Goal: Book appointment/travel/reservation

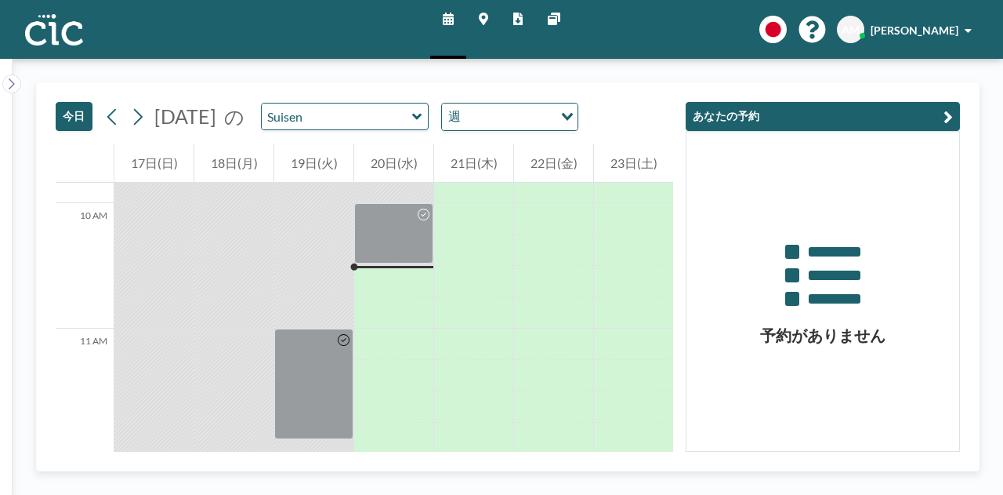
scroll to position [1286, 0]
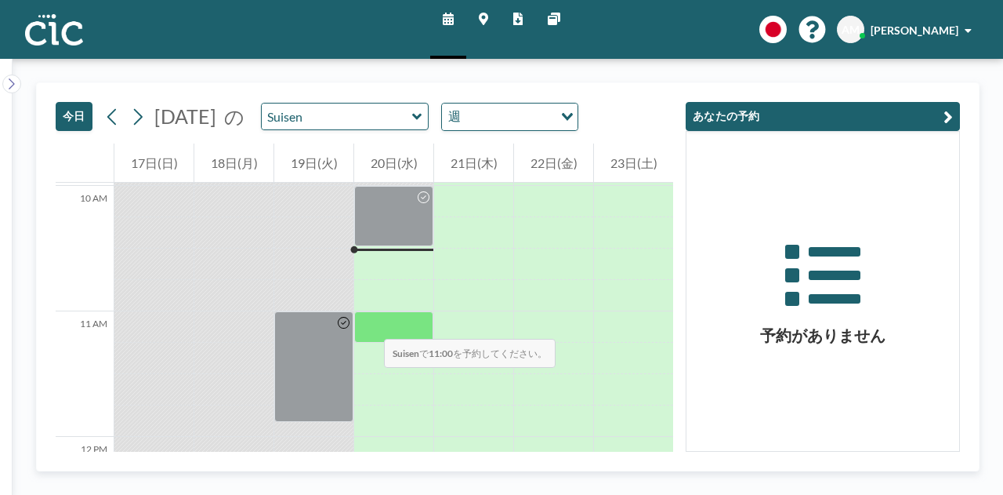
scroll to position [1252, 0]
click at [378, 314] on div at bounding box center [393, 325] width 79 height 31
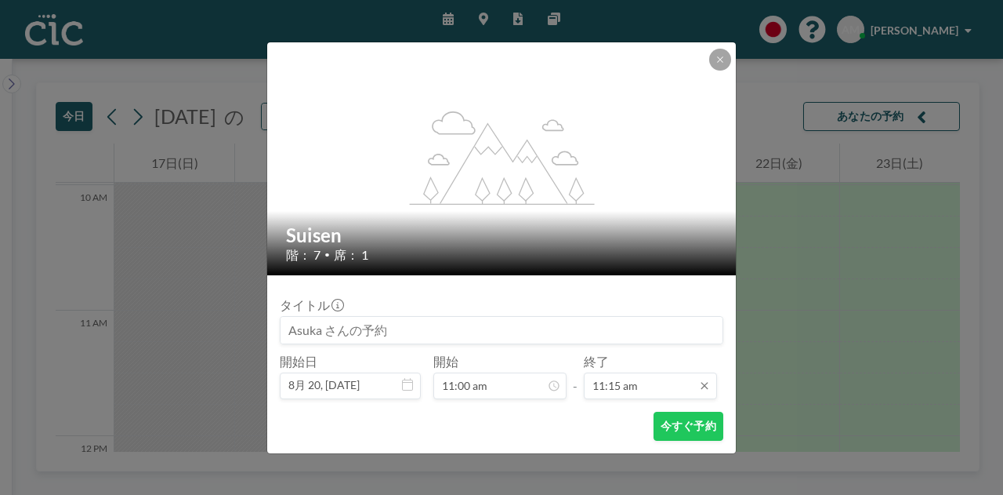
scroll to position [0, 0]
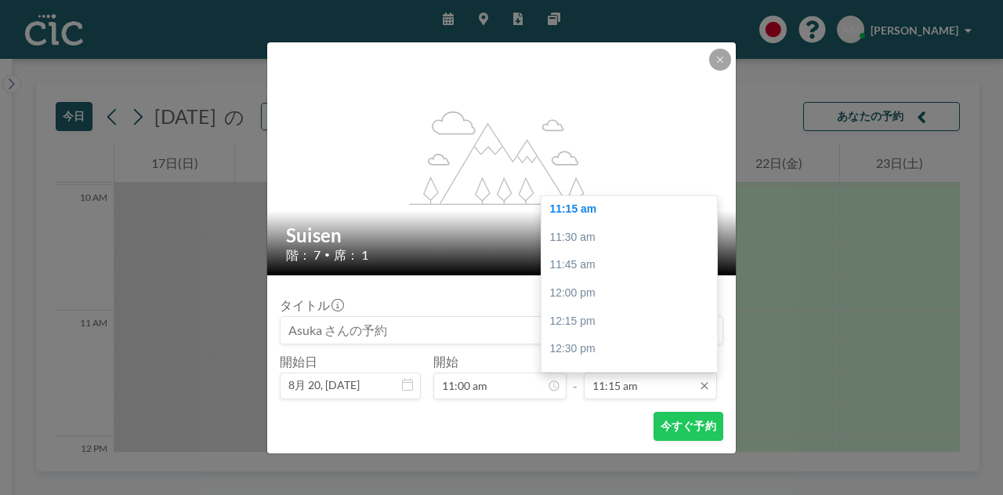
click at [629, 385] on input "11:15 am" at bounding box center [650, 385] width 133 height 27
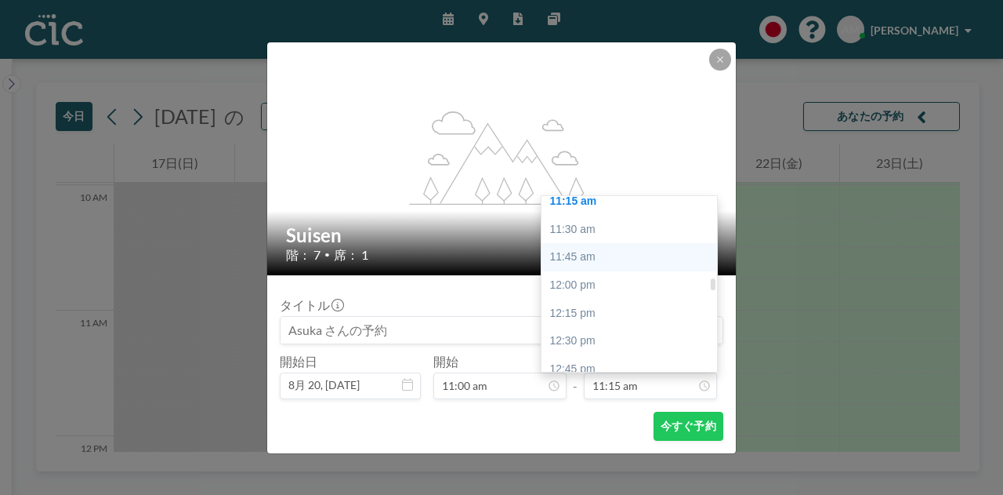
scroll to position [1264, 0]
click at [604, 250] on div "11:45 am" at bounding box center [633, 256] width 183 height 28
type input "11:45 am"
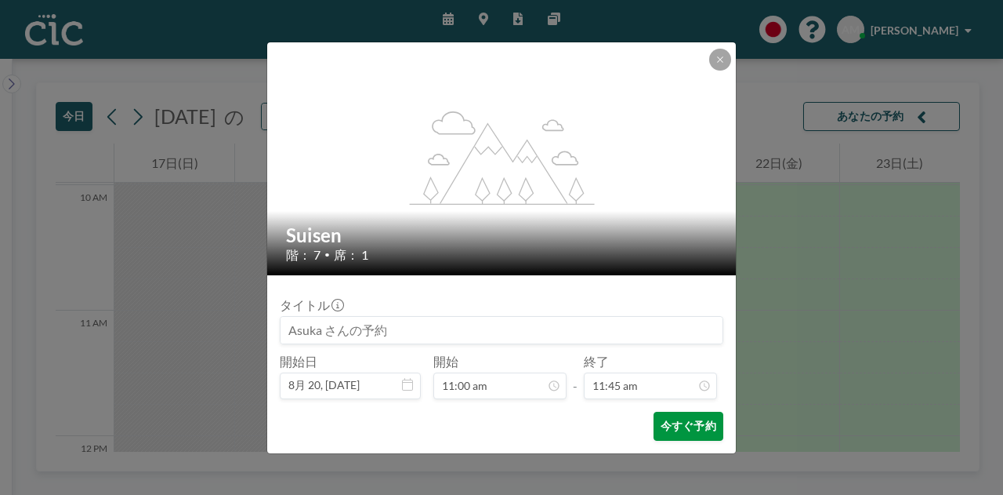
scroll to position [1312, 0]
click at [674, 421] on button "今すぐ予約" at bounding box center [689, 426] width 70 height 29
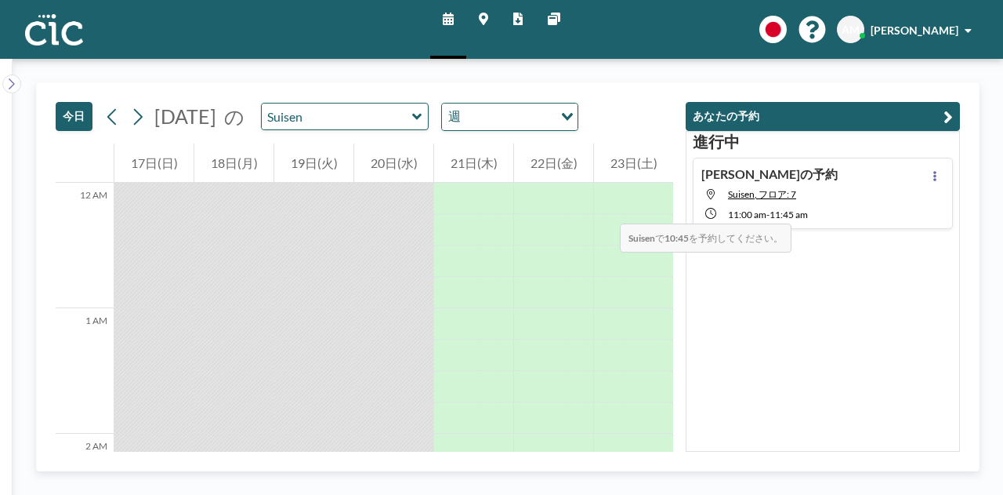
scroll to position [1286, 0]
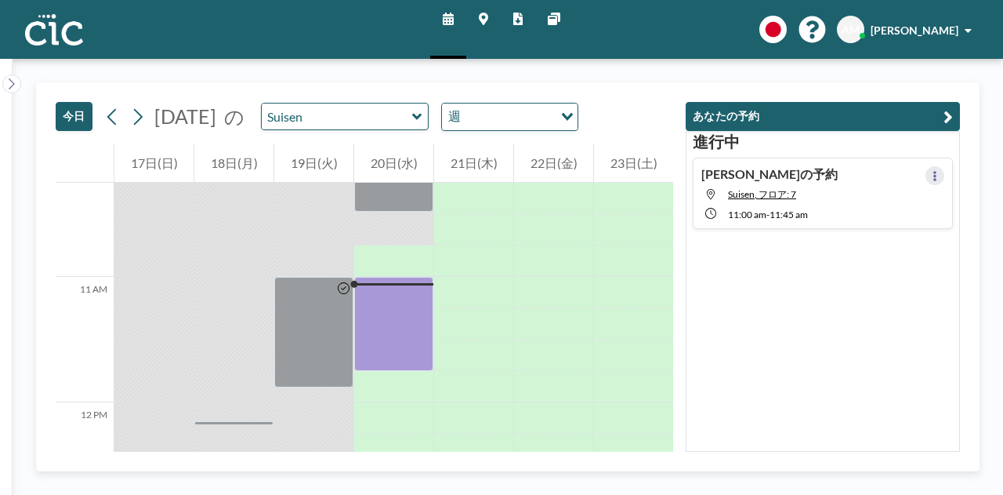
click at [932, 173] on icon at bounding box center [935, 176] width 6 height 10
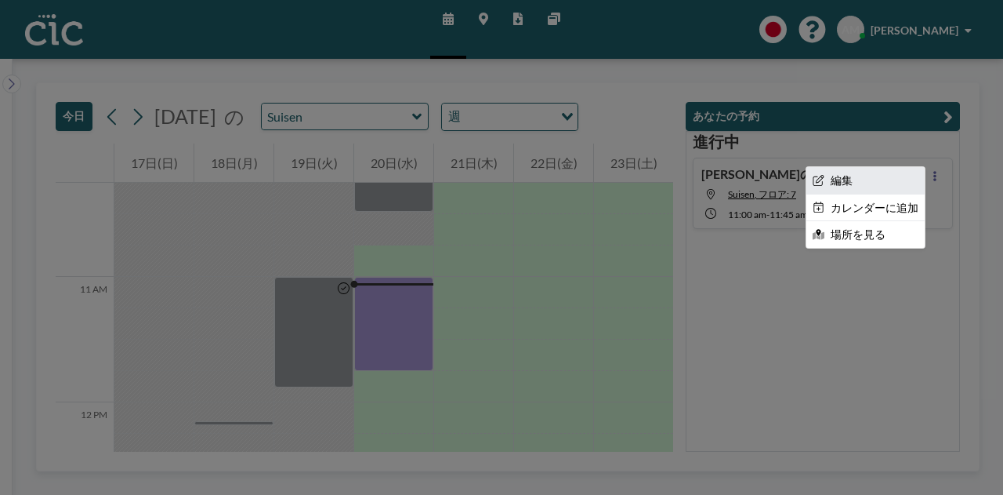
click at [876, 175] on li "編集" at bounding box center [866, 180] width 118 height 27
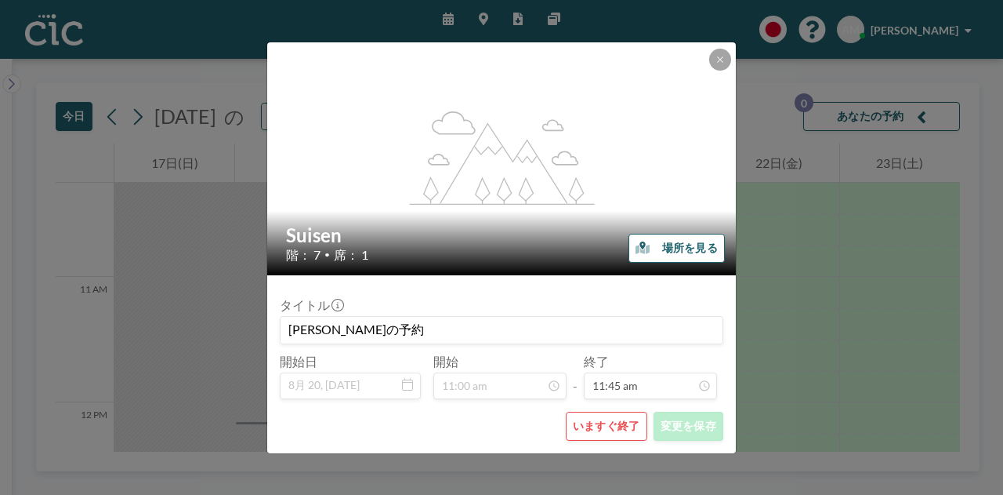
scroll to position [1312, 0]
click at [611, 432] on button "いますぐ終了" at bounding box center [607, 426] width 82 height 29
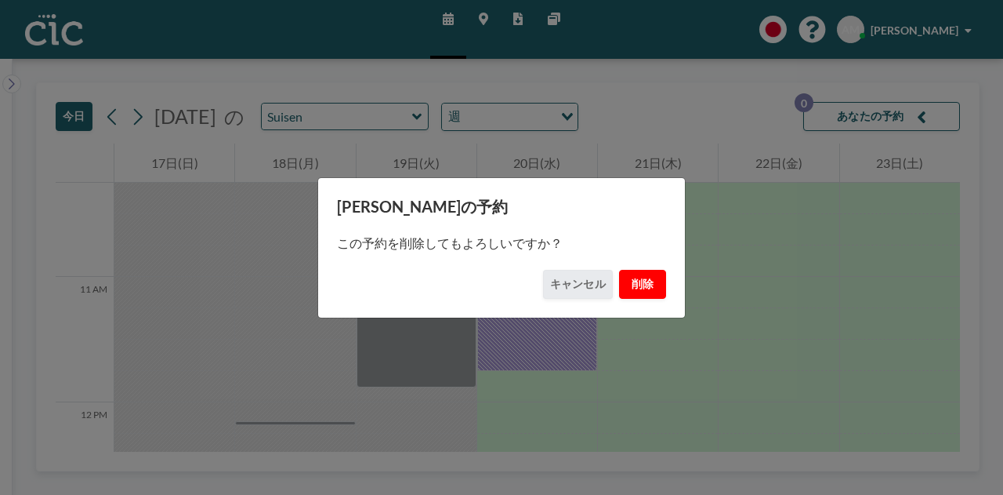
click at [646, 278] on button "削除" at bounding box center [642, 284] width 47 height 29
